Goal: Transaction & Acquisition: Subscribe to service/newsletter

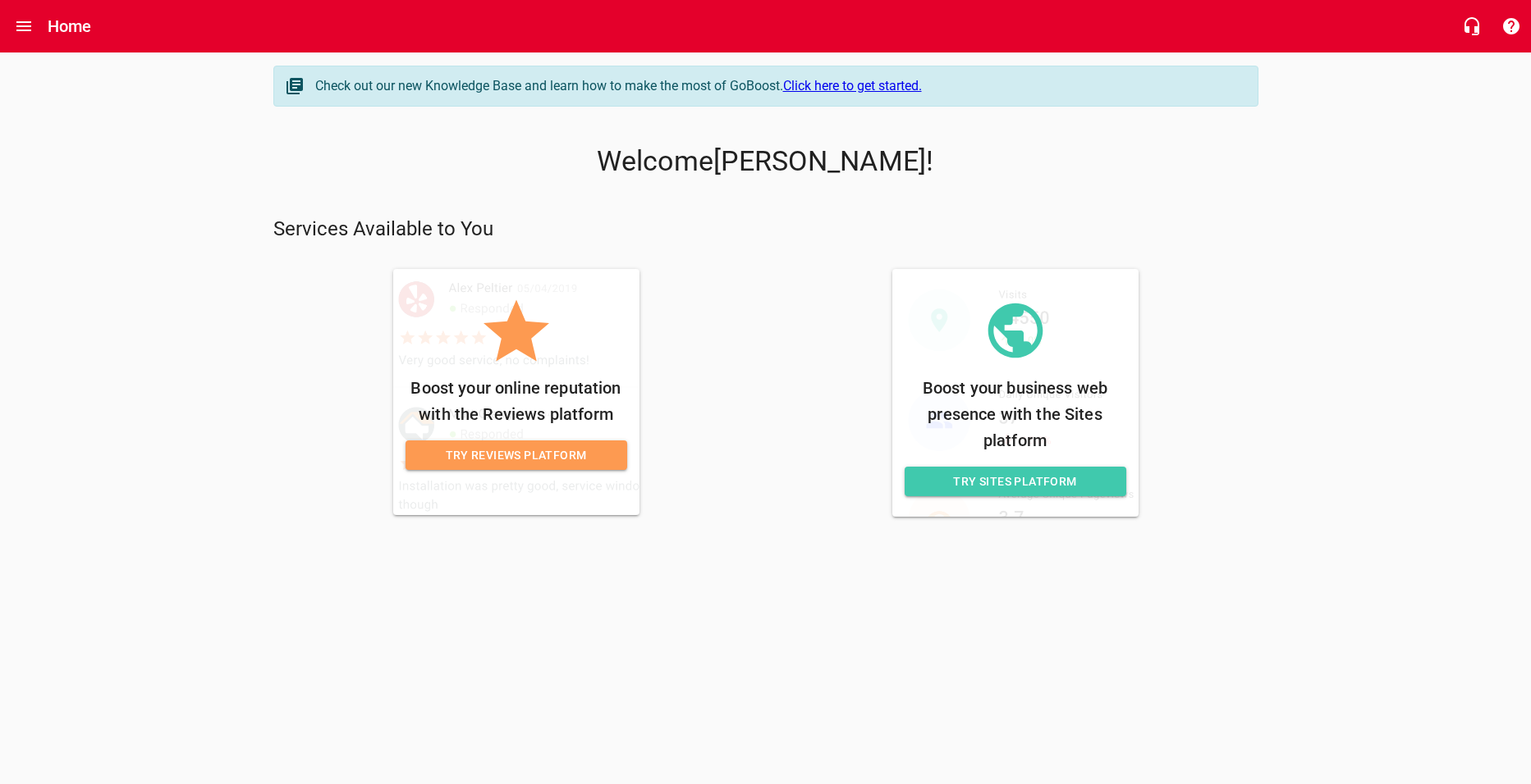
click at [876, 85] on link "Click here to get started." at bounding box center [852, 86] width 139 height 16
click at [575, 448] on span "Try Reviews Platform" at bounding box center [516, 455] width 195 height 20
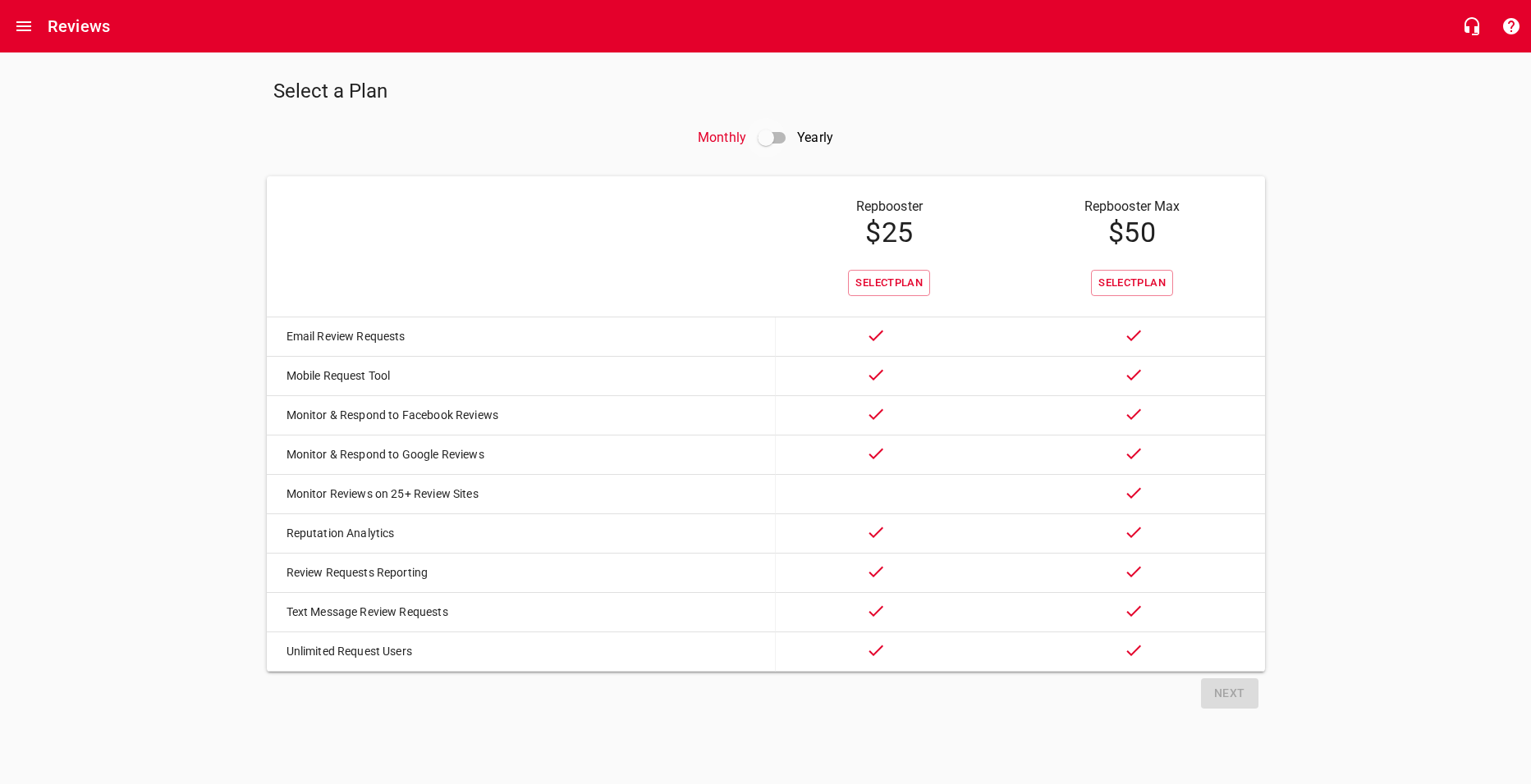
click at [770, 140] on input "checkbox" at bounding box center [765, 137] width 39 height 39
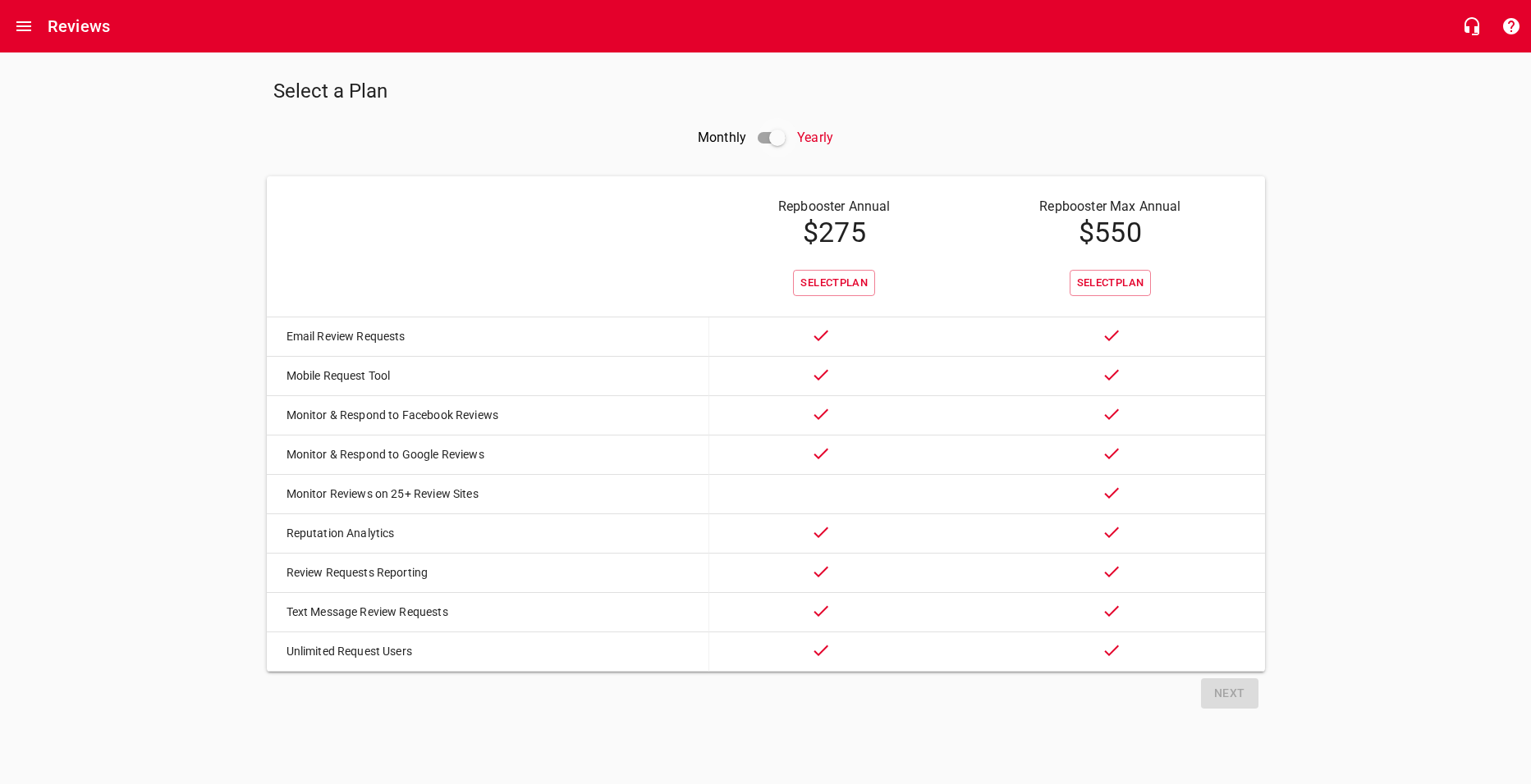
click at [770, 140] on input "checkbox" at bounding box center [776, 137] width 39 height 39
checkbox input "false"
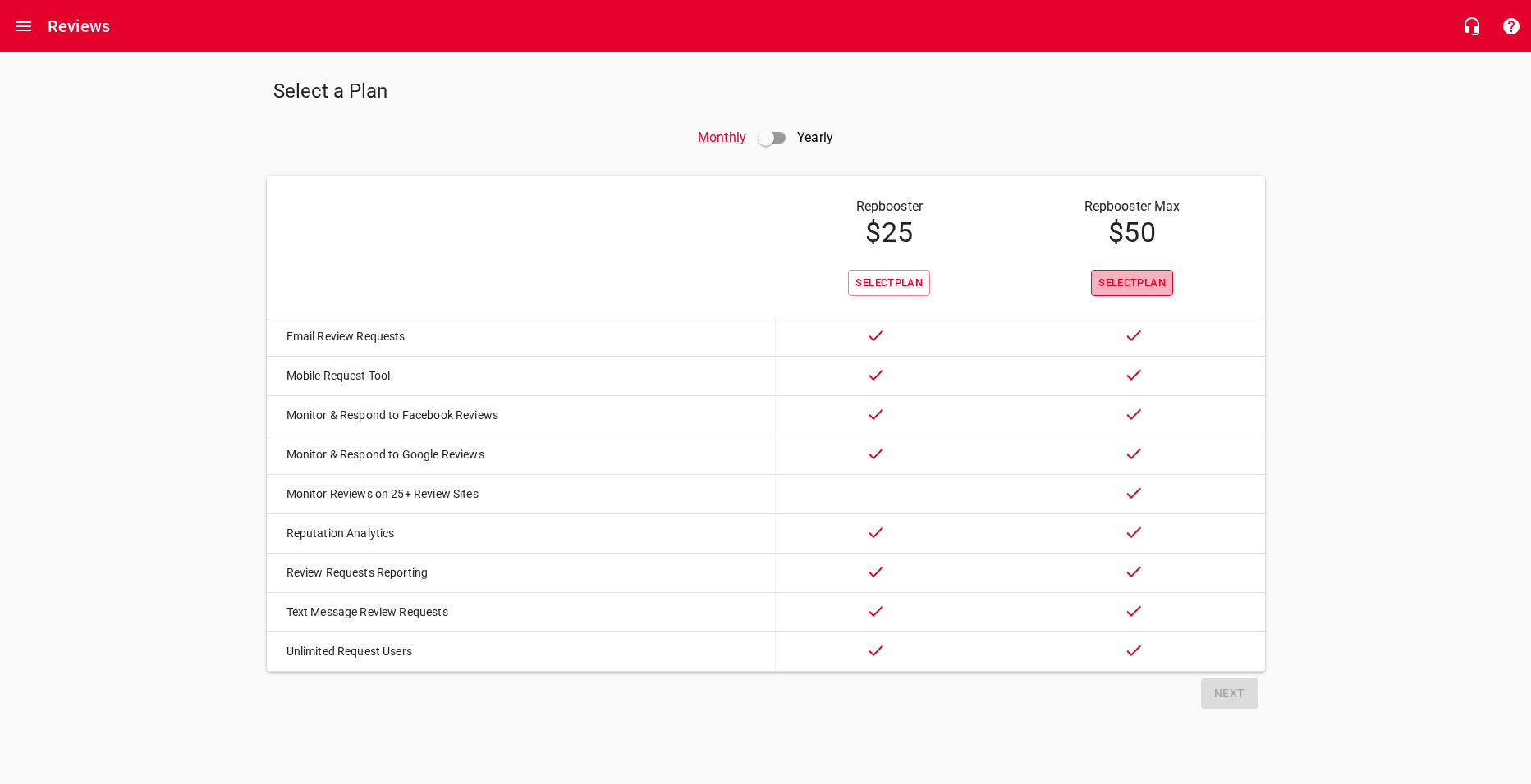
click at [1098, 282] on span "Select Plan" at bounding box center [1131, 284] width 67 height 19
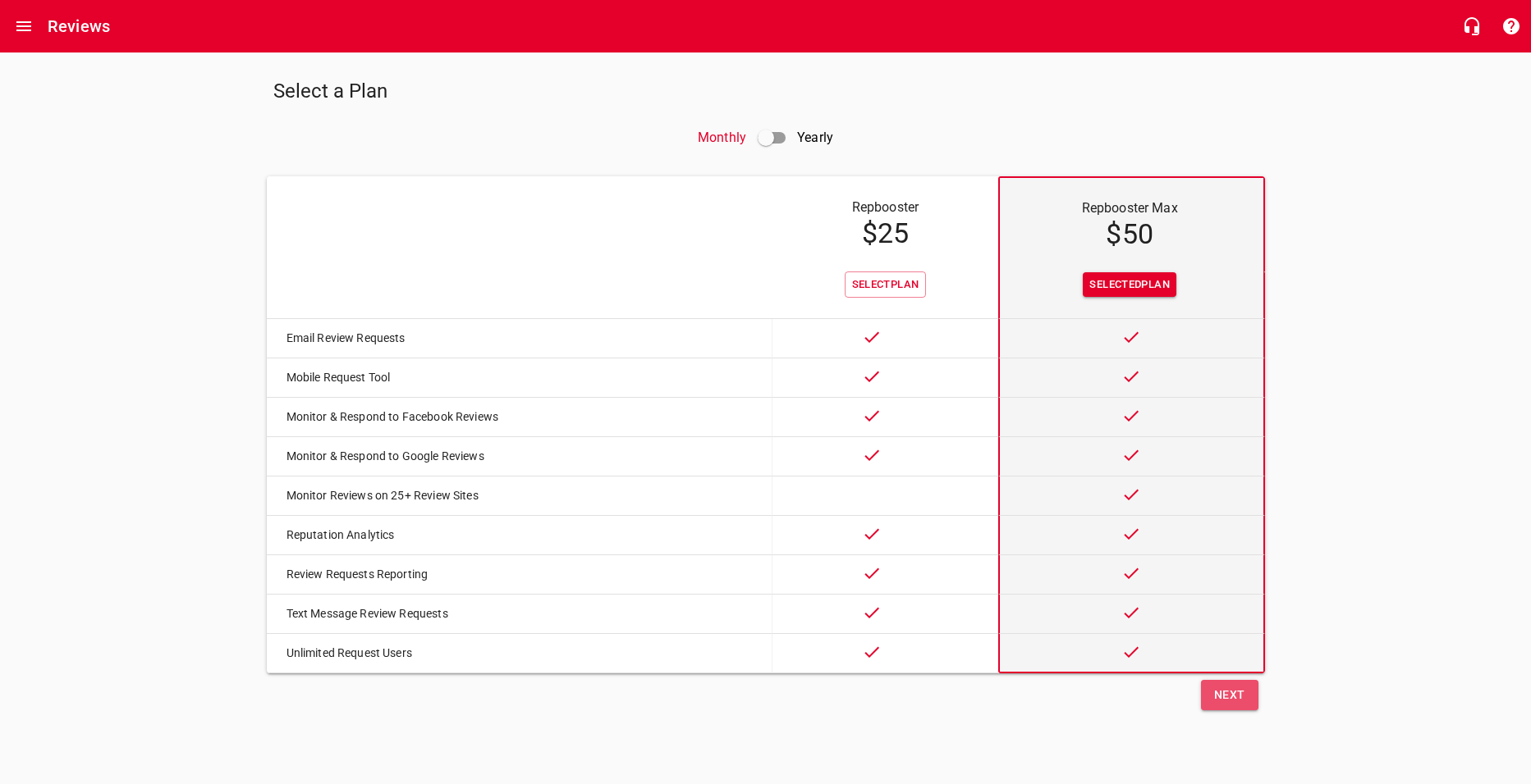
click at [1234, 700] on span "Next" at bounding box center [1229, 695] width 31 height 20
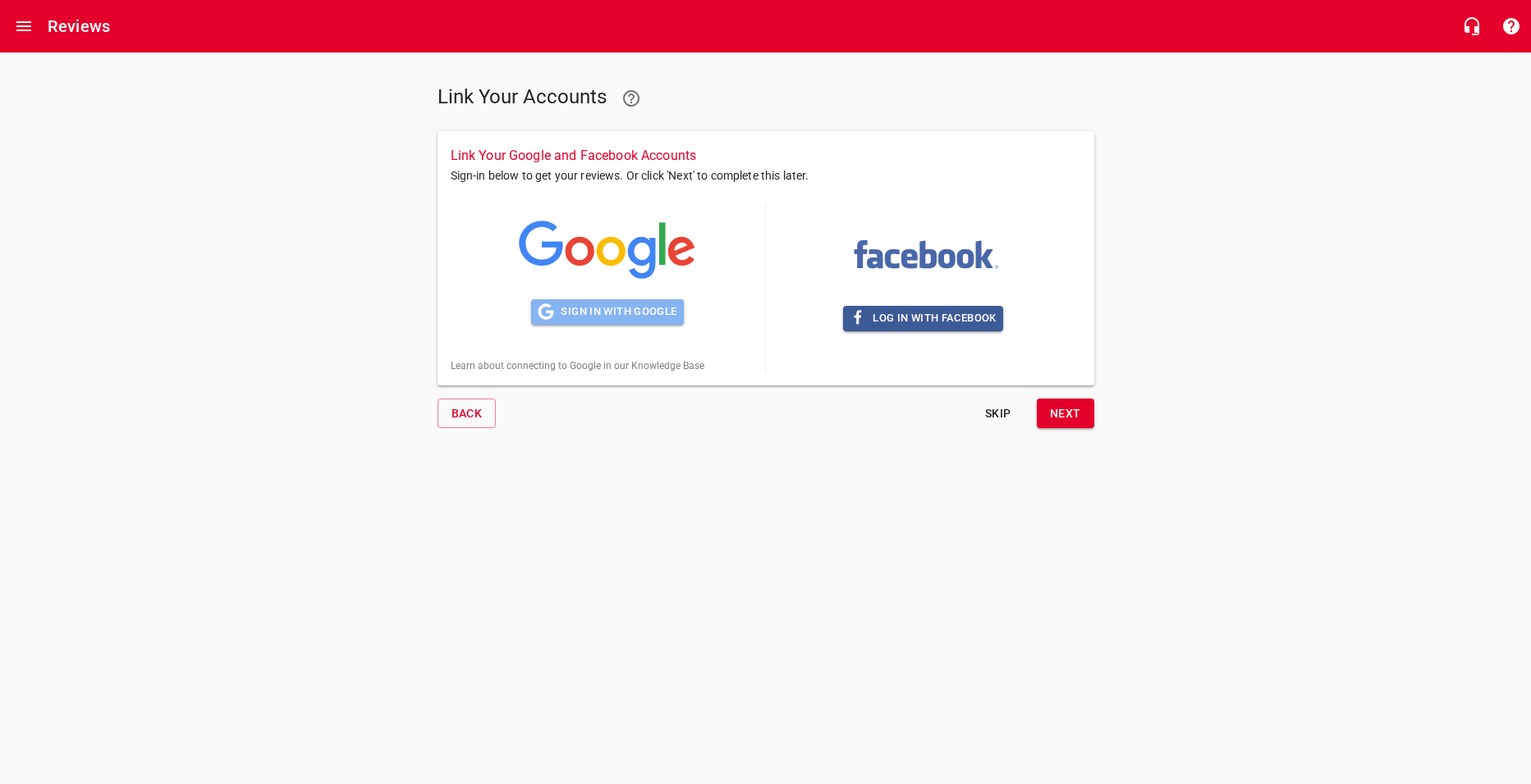
click at [634, 316] on span "Sign in with Google" at bounding box center [607, 312] width 139 height 19
click at [999, 417] on span "Skip" at bounding box center [998, 413] width 39 height 20
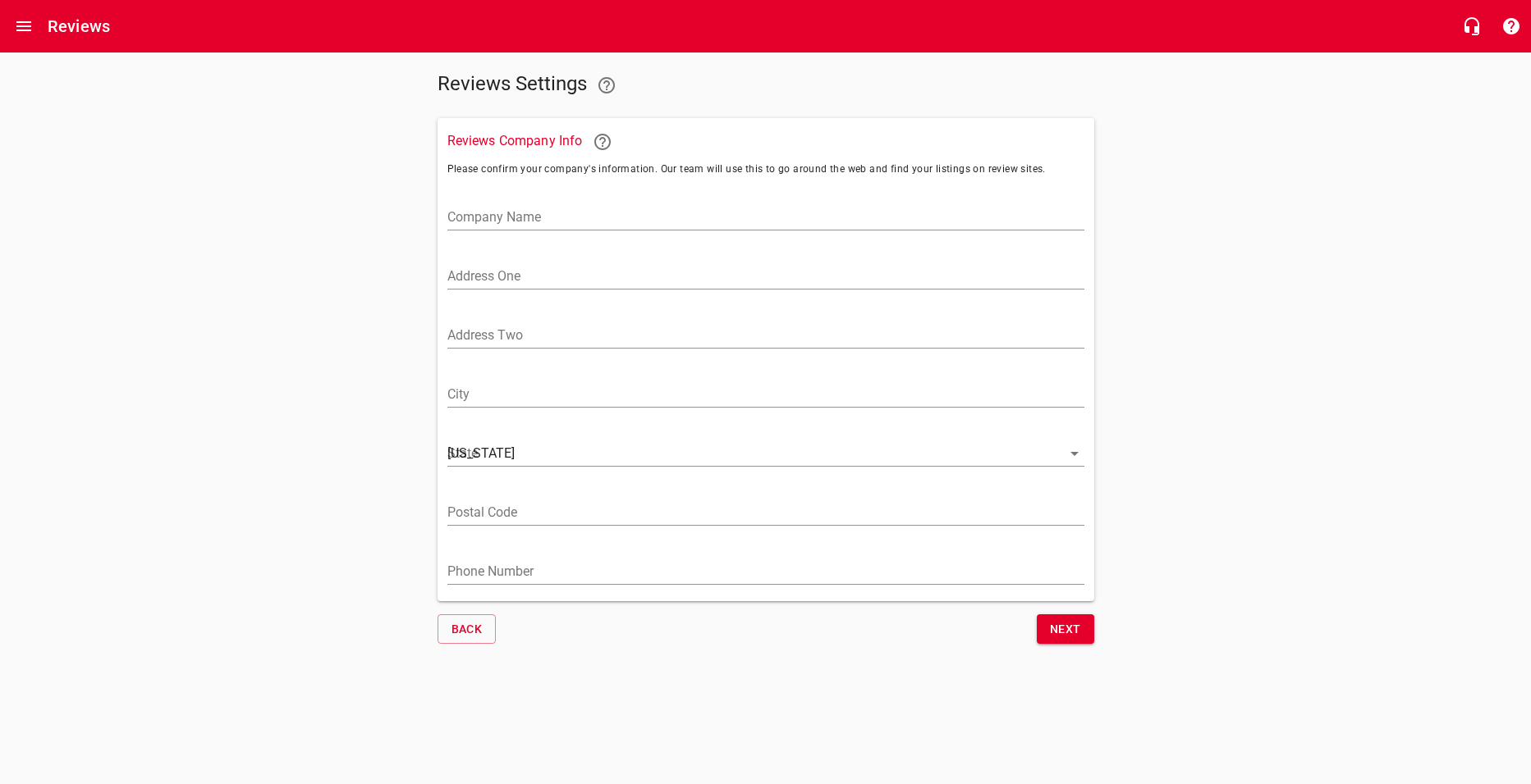
select select "[US_STATE]"
click at [1068, 625] on span "Next" at bounding box center [1066, 629] width 31 height 20
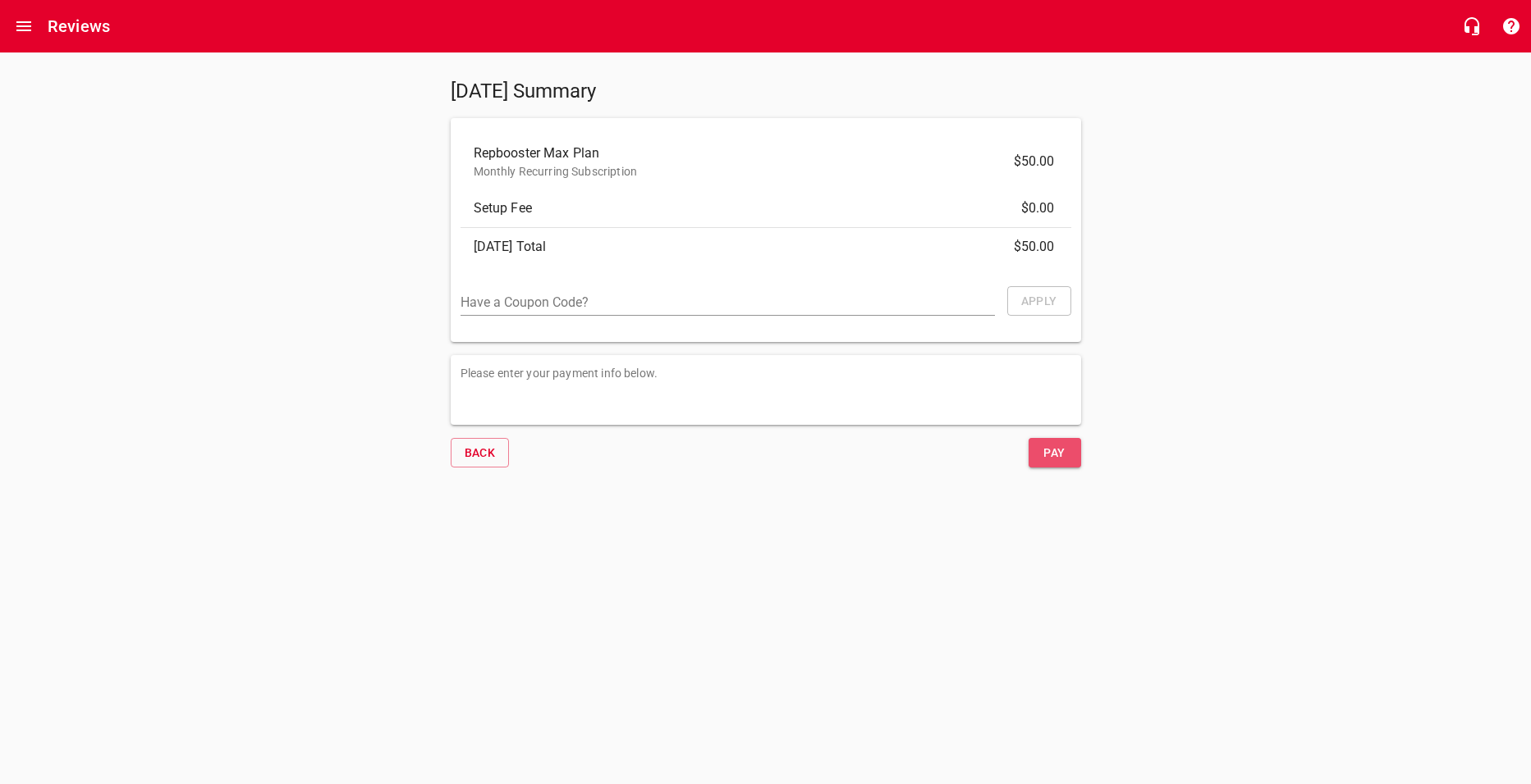
click at [1049, 451] on span "Pay" at bounding box center [1054, 453] width 26 height 20
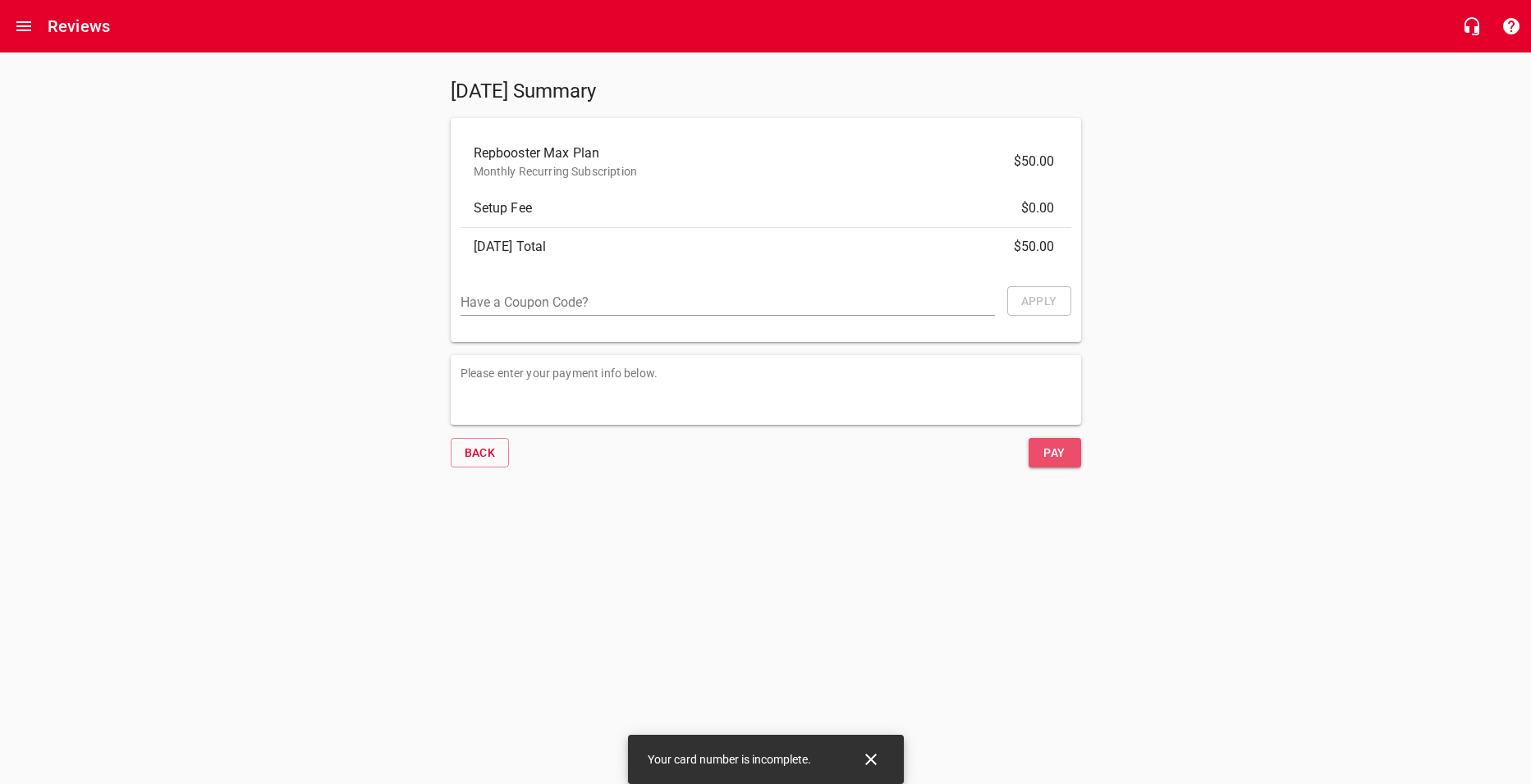
click at [1049, 451] on span "Pay" at bounding box center [1054, 453] width 26 height 20
click at [865, 759] on icon "Close" at bounding box center [871, 760] width 20 height 20
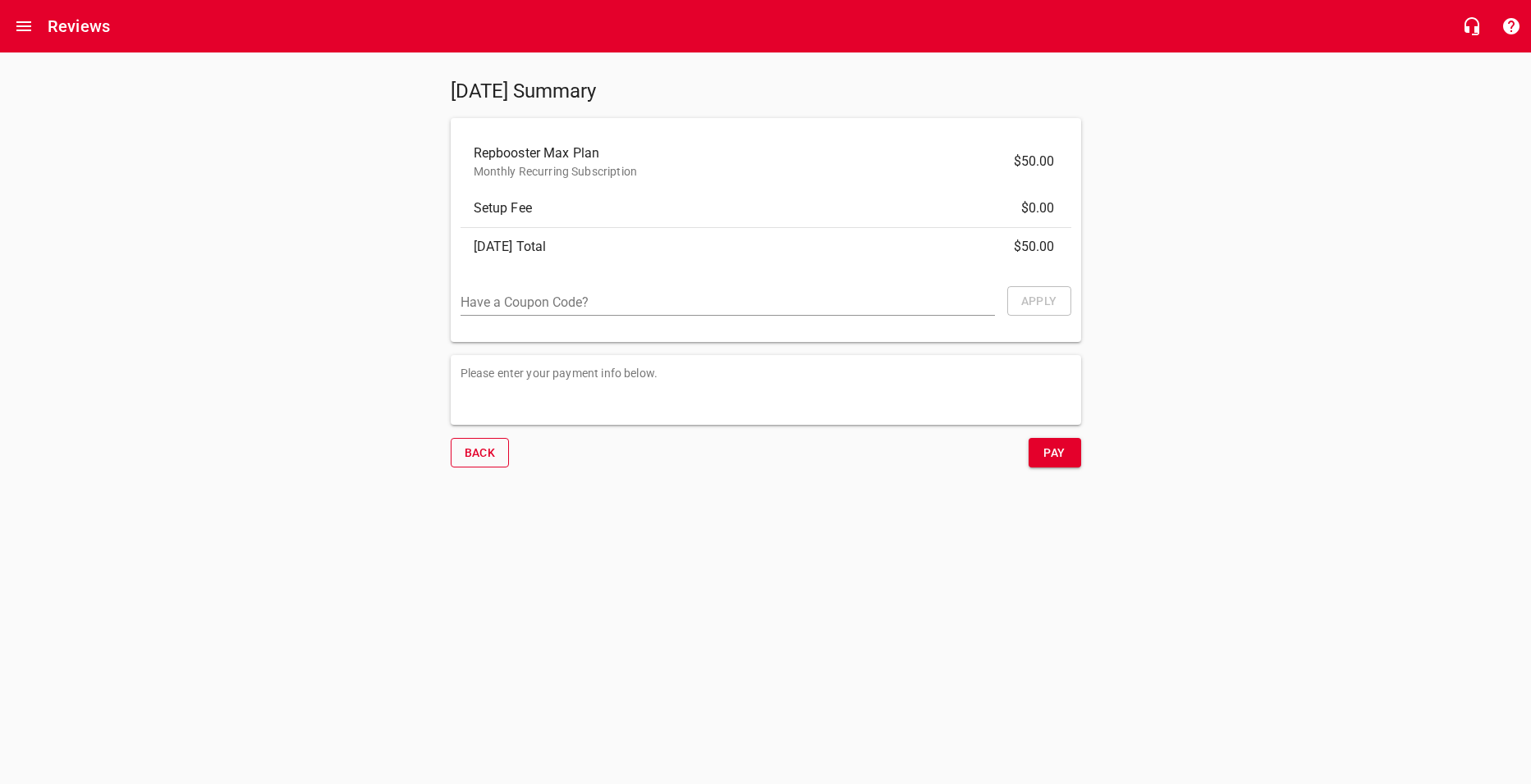
click at [476, 444] on span "Back" at bounding box center [480, 453] width 31 height 20
select select "[US_STATE]"
